Goal: Check status: Check status

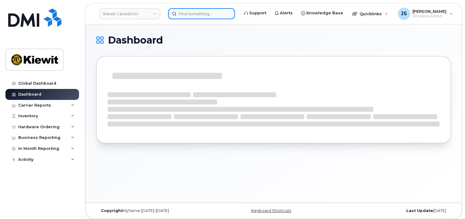
click at [184, 16] on input at bounding box center [201, 13] width 67 height 11
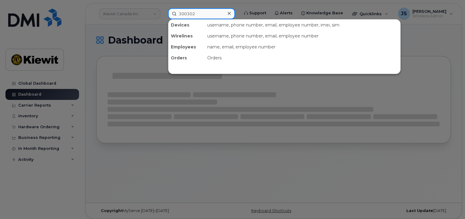
type input "300302"
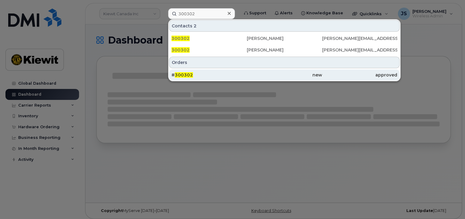
click at [271, 73] on div "new" at bounding box center [284, 75] width 75 height 6
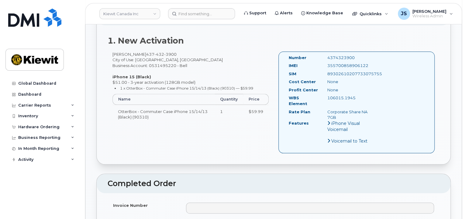
scroll to position [334, 0]
